Goal: Task Accomplishment & Management: Complete application form

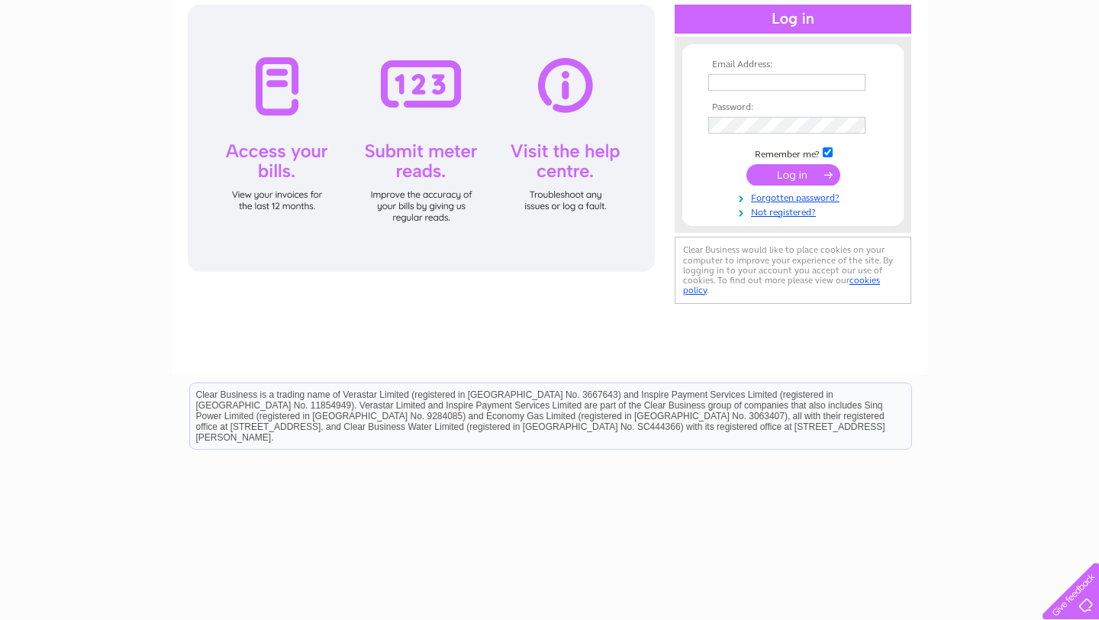
scroll to position [194, 0]
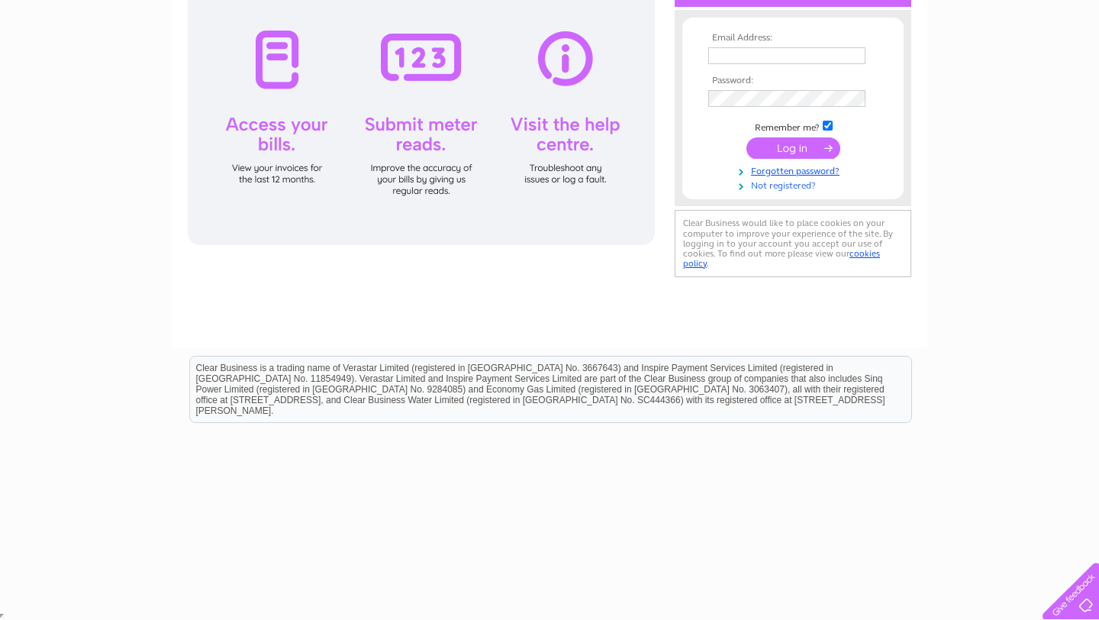
click at [775, 186] on link "Not registered?" at bounding box center [794, 184] width 173 height 15
